Goal: Task Accomplishment & Management: Manage account settings

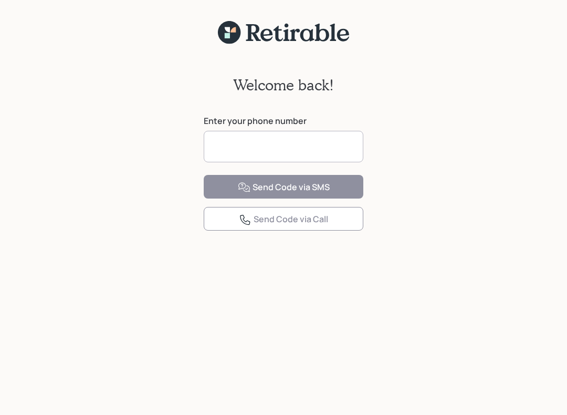
click at [309, 147] on input at bounding box center [284, 147] width 160 height 32
type input "**********"
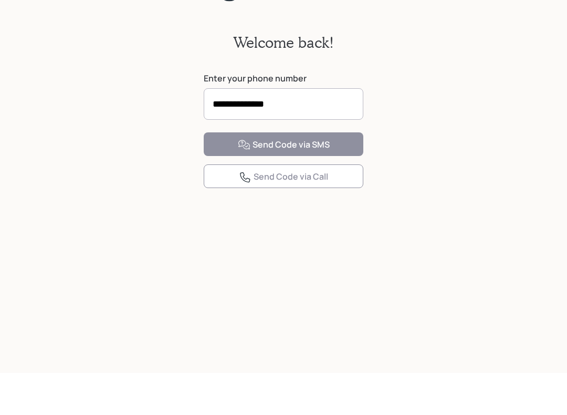
scroll to position [13, 0]
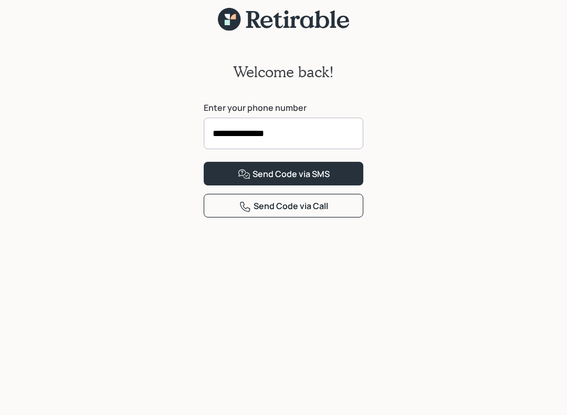
click at [339, 185] on button "Send Code via SMS" at bounding box center [284, 174] width 160 height 24
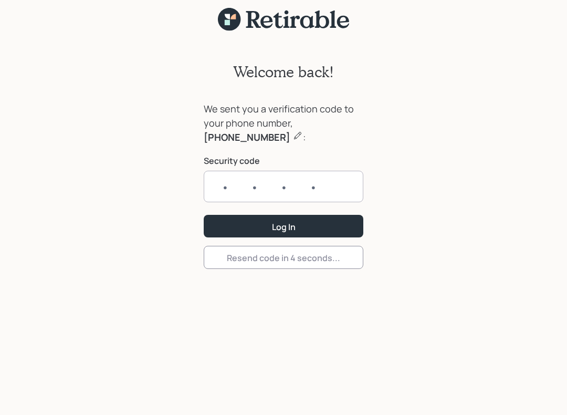
click at [233, 184] on input "text" at bounding box center [284, 187] width 160 height 32
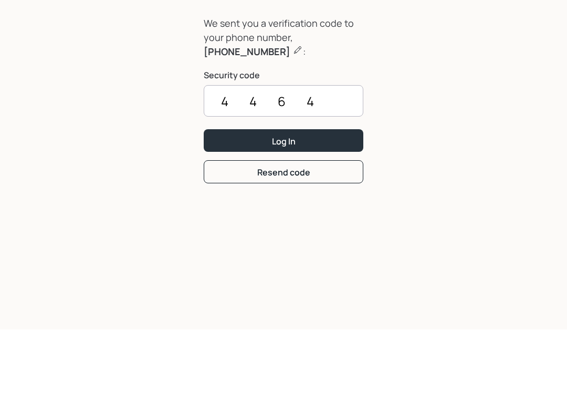
type input "4464"
click at [334, 215] on button "Log In" at bounding box center [284, 226] width 160 height 23
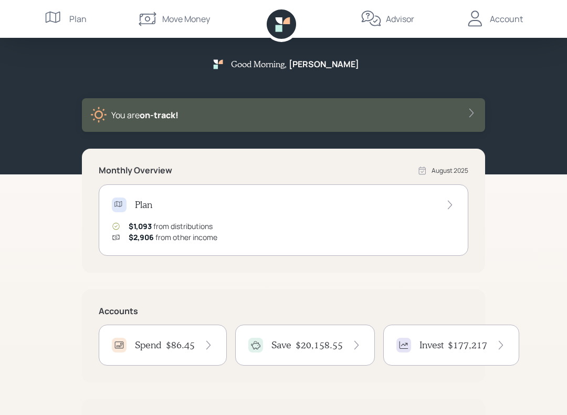
click at [509, 24] on div "Account" at bounding box center [506, 19] width 33 height 13
